Goal: Transaction & Acquisition: Purchase product/service

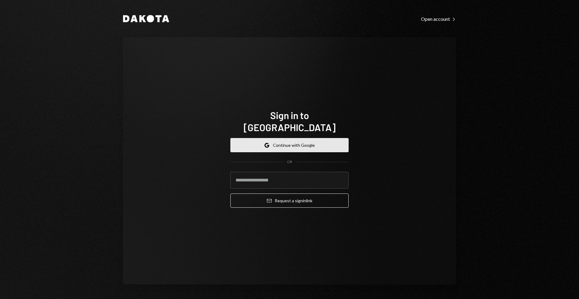
click at [288, 138] on button "Google Continue with Google" at bounding box center [289, 145] width 118 height 14
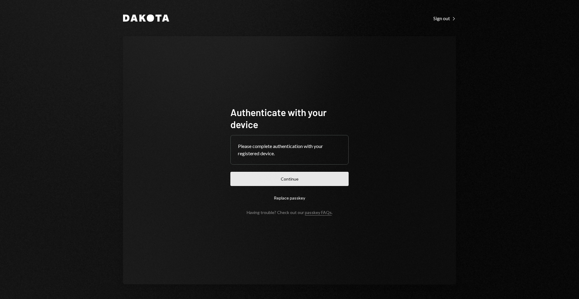
click at [260, 173] on button "Continue" at bounding box center [289, 179] width 118 height 14
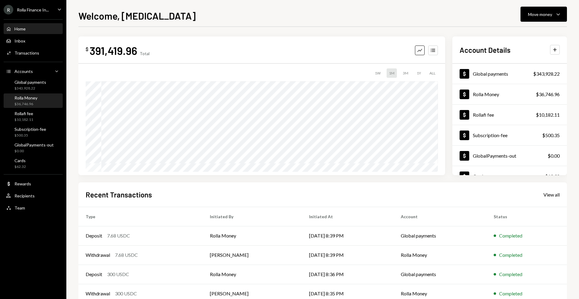
click at [25, 107] on div "Rolla Money $36,746.96" at bounding box center [33, 101] width 54 height 14
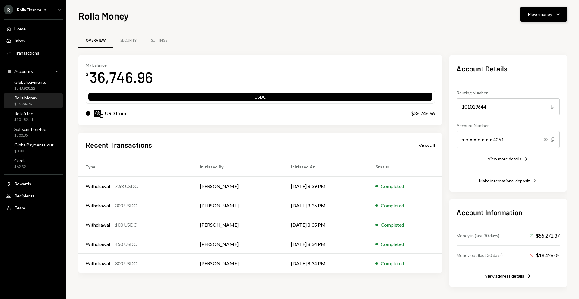
click at [532, 19] on button "Move money Caret Down" at bounding box center [544, 14] width 46 height 15
click at [518, 29] on div "Withdraw Send" at bounding box center [534, 33] width 60 height 14
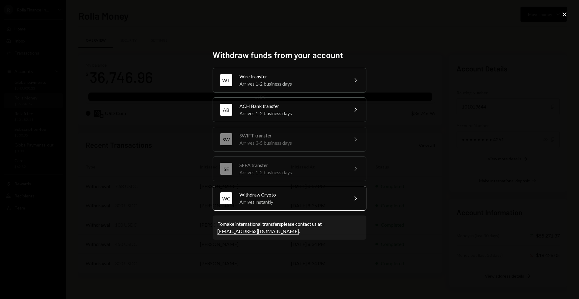
click at [254, 195] on div "Withdraw Crypto" at bounding box center [291, 194] width 105 height 7
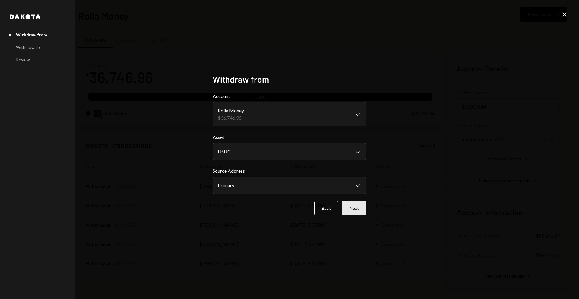
click at [359, 207] on button "Next" at bounding box center [354, 208] width 24 height 14
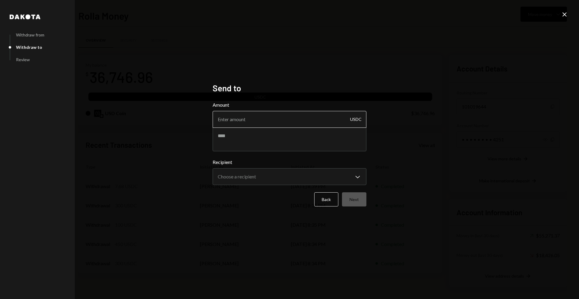
click at [270, 117] on input "Amount" at bounding box center [290, 119] width 154 height 17
type input "2850"
paste textarea "**********"
type textarea "**********"
click at [340, 180] on body "R Rolla Finance In... Caret Down Home Home Inbox Inbox Activities Transactions …" at bounding box center [289, 149] width 579 height 299
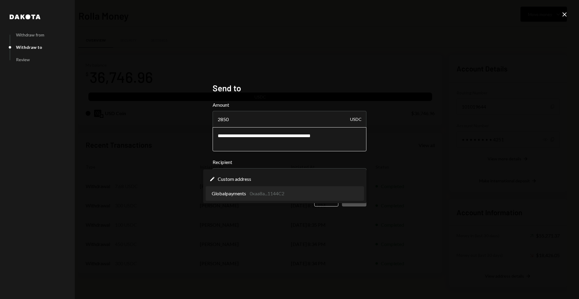
select select "**********"
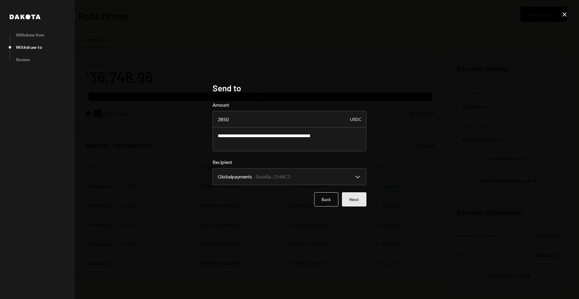
click at [357, 200] on button "Next" at bounding box center [354, 199] width 24 height 14
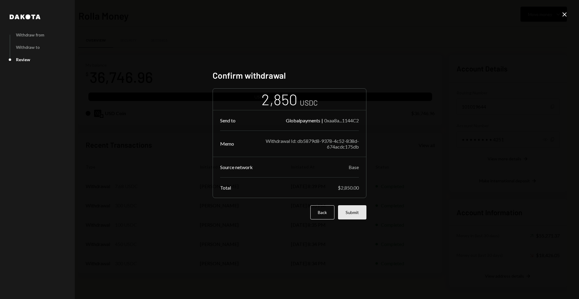
click at [356, 210] on button "Submit" at bounding box center [352, 212] width 28 height 14
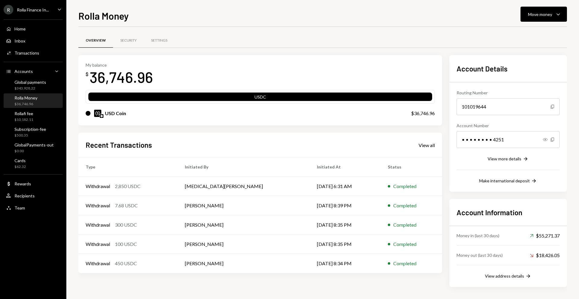
click at [322, 41] on div "Overview Security Settings" at bounding box center [322, 40] width 489 height 15
click at [25, 190] on div "Home Home Inbox Inbox Activities Transactions Accounts Accounts Caret Down Glob…" at bounding box center [33, 115] width 66 height 199
click at [25, 185] on div "Rewards" at bounding box center [22, 183] width 17 height 5
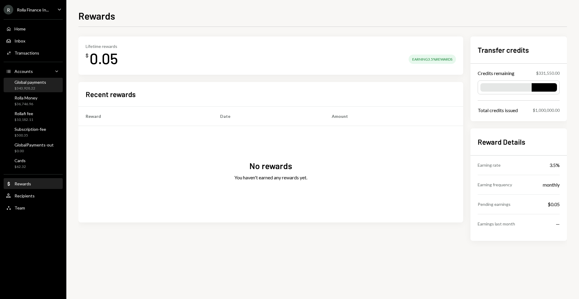
click at [35, 84] on div "Global payments" at bounding box center [30, 82] width 32 height 5
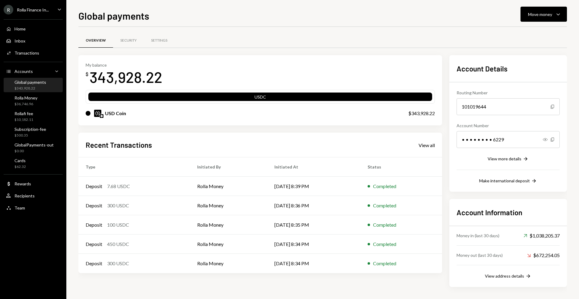
click at [44, 5] on div "R Rolla Finance In..." at bounding box center [26, 10] width 45 height 10
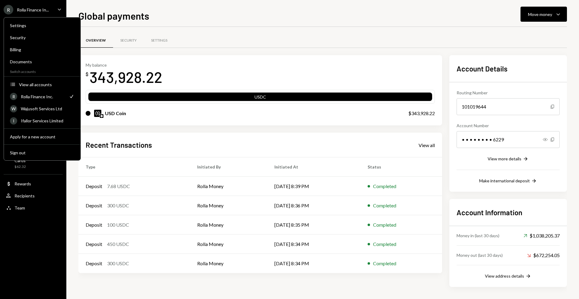
click at [234, 55] on div "My balance $ 343,928.22 USDC USD Coin $343,928.22" at bounding box center [260, 90] width 364 height 71
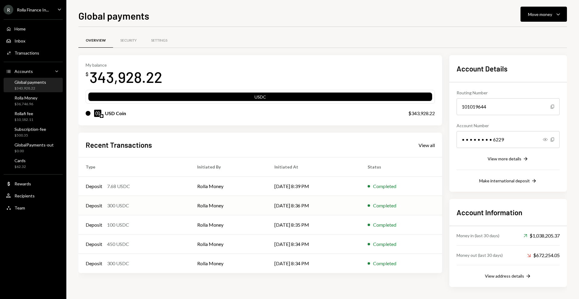
click at [101, 205] on div "Deposit" at bounding box center [94, 205] width 17 height 7
click at [31, 94] on div "Rolla Money $33,896.96" at bounding box center [33, 101] width 54 height 14
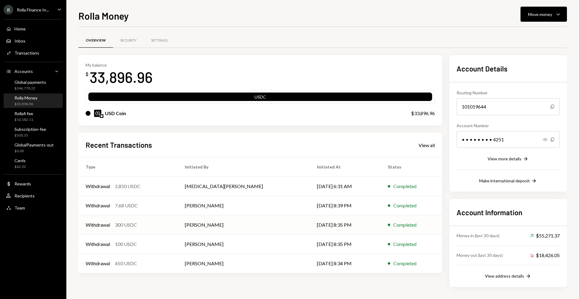
click at [121, 223] on div "300 USDC" at bounding box center [126, 224] width 22 height 7
click at [124, 242] on div "100 USDC" at bounding box center [126, 244] width 22 height 7
click at [125, 180] on td "Withdrawal 2,850 USDC" at bounding box center [127, 186] width 99 height 19
